Goal: Check status: Check status

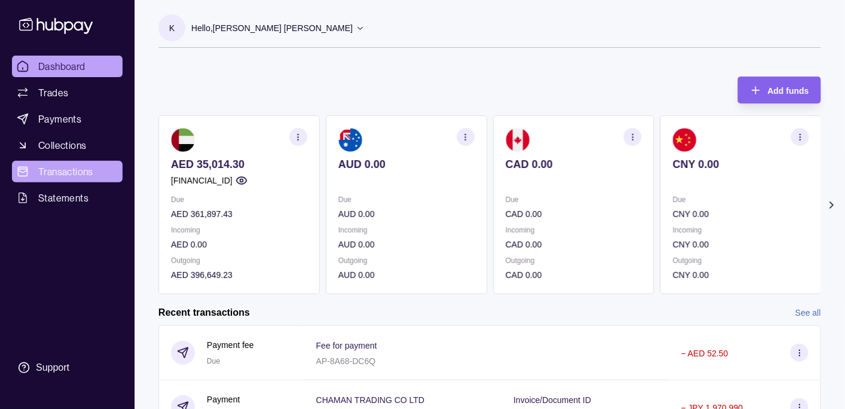
click at [68, 172] on span "Transactions" at bounding box center [65, 171] width 55 height 14
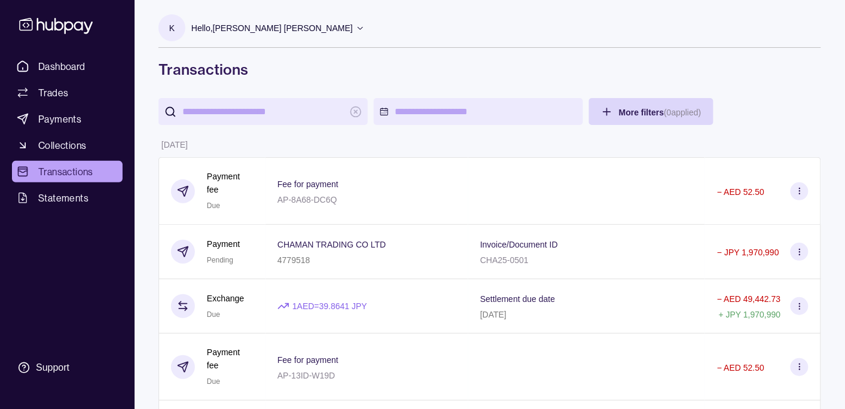
click at [265, 31] on p "Hello, [PERSON_NAME] [PERSON_NAME]" at bounding box center [271, 28] width 161 height 13
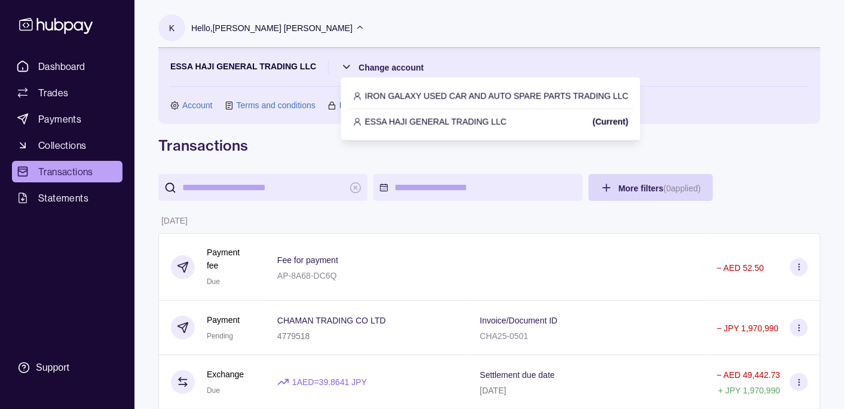
click at [441, 88] on div "IRON GALAXY USED CAR AND AUTO SPARE PARTS TRADING LLC" at bounding box center [491, 96] width 288 height 26
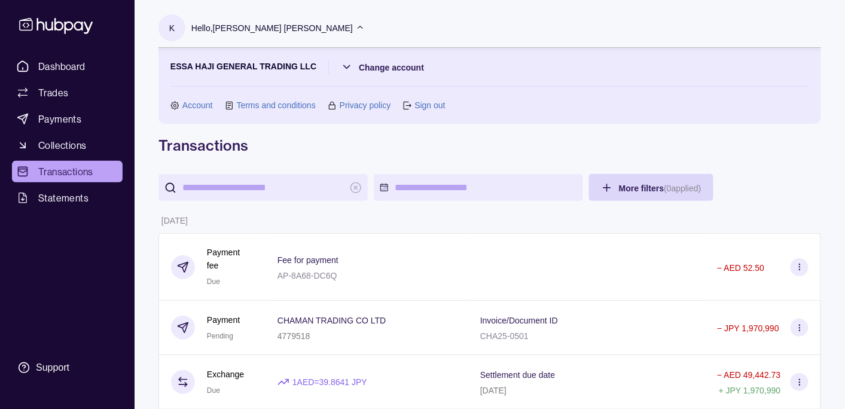
click at [303, 28] on p "Hello, [PERSON_NAME] [PERSON_NAME]" at bounding box center [271, 28] width 161 height 13
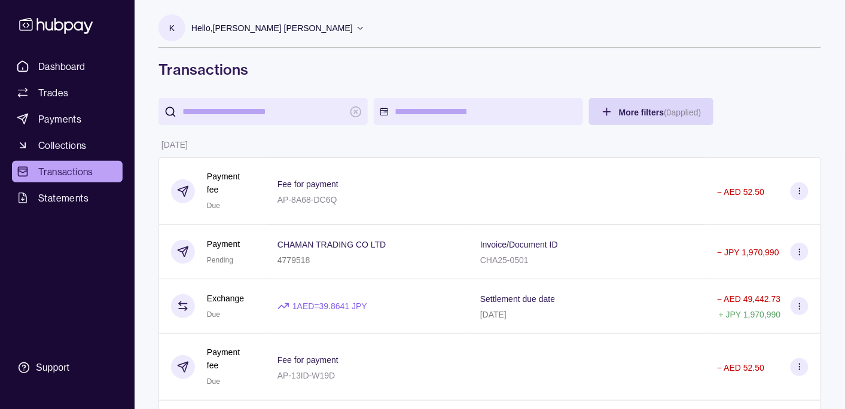
click at [305, 27] on p "Hello, [PERSON_NAME] [PERSON_NAME]" at bounding box center [271, 28] width 161 height 13
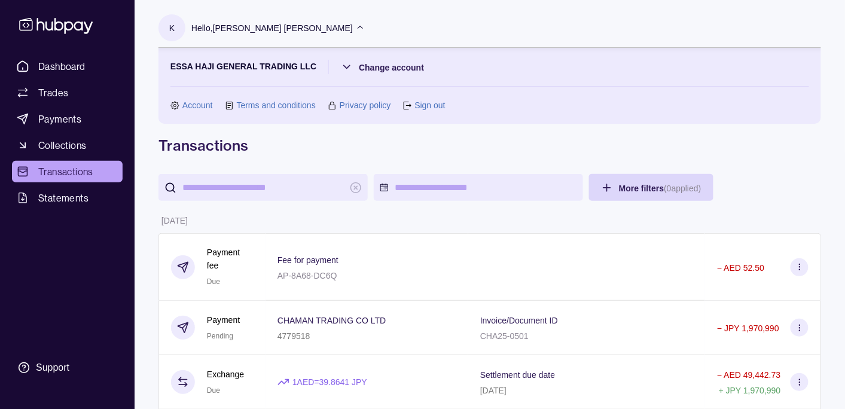
click at [356, 28] on icon at bounding box center [360, 27] width 9 height 9
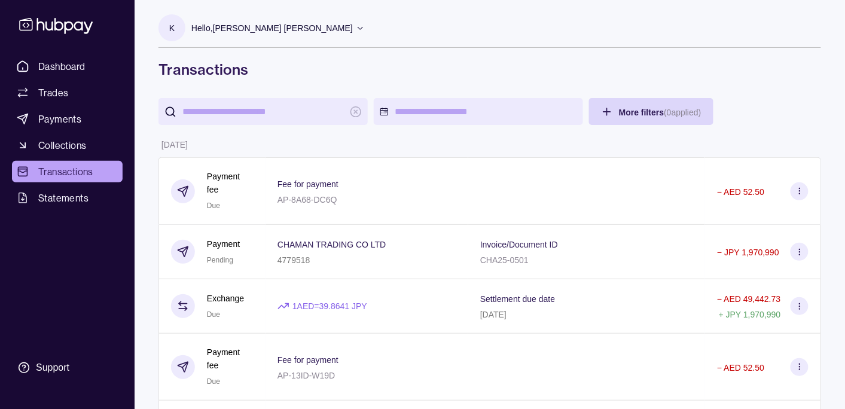
click at [261, 28] on p "Hello, [PERSON_NAME] [PERSON_NAME]" at bounding box center [271, 28] width 161 height 13
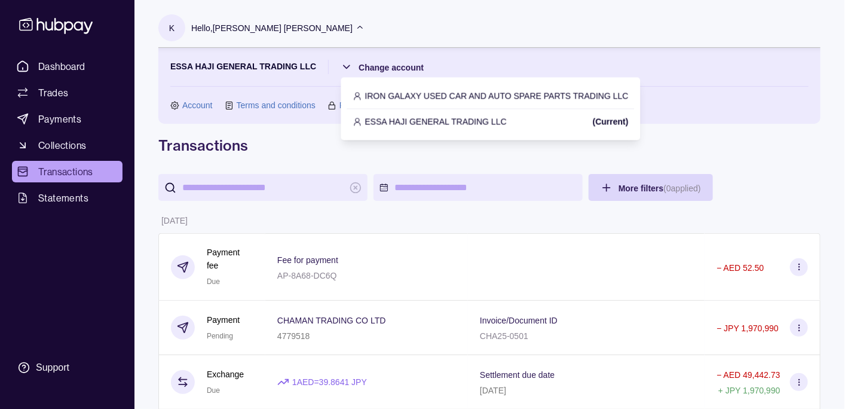
click at [413, 96] on p "IRON GALAXY USED CAR AND AUTO SPARE PARTS TRADING LLC" at bounding box center [497, 95] width 264 height 13
